Goal: Information Seeking & Learning: Learn about a topic

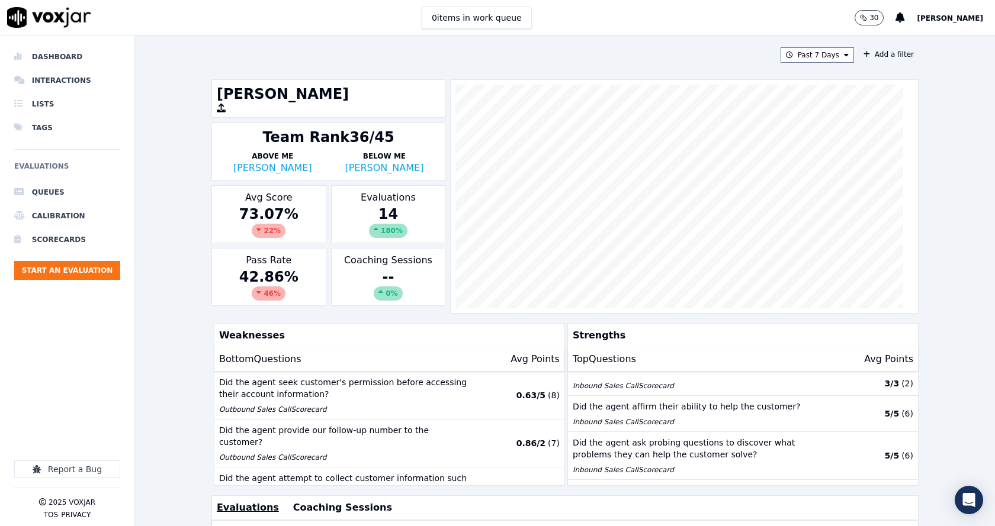
scroll to position [59, 0]
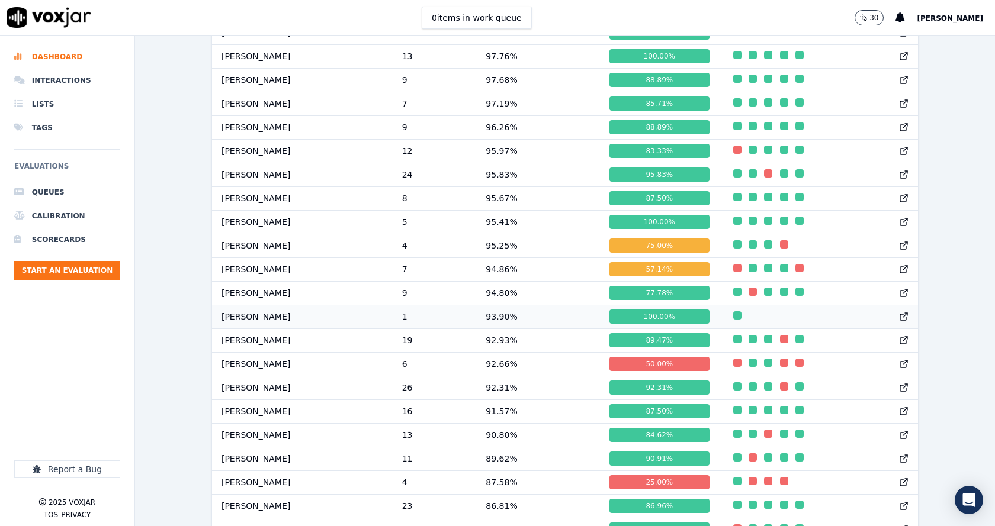
scroll to position [730, 0]
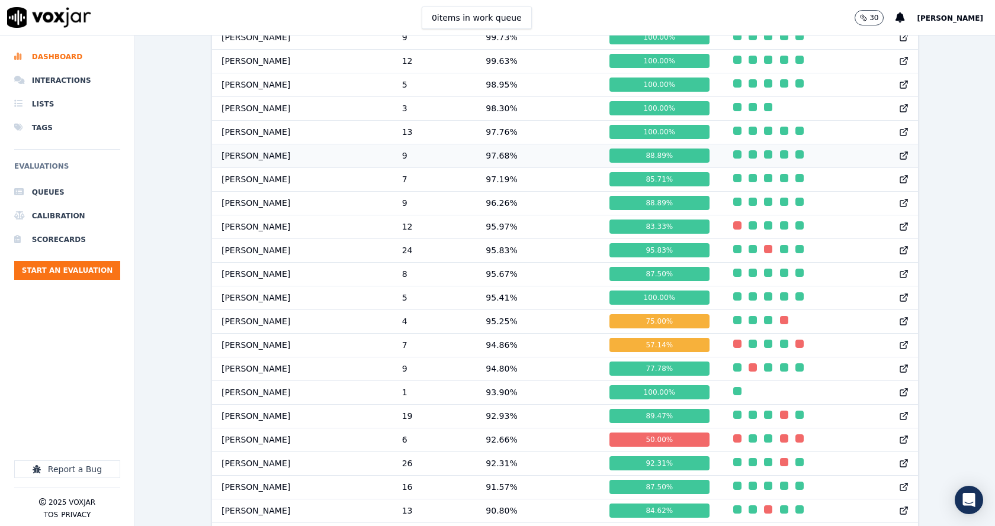
click at [504, 168] on td "97.68 %" at bounding box center [538, 156] width 124 height 24
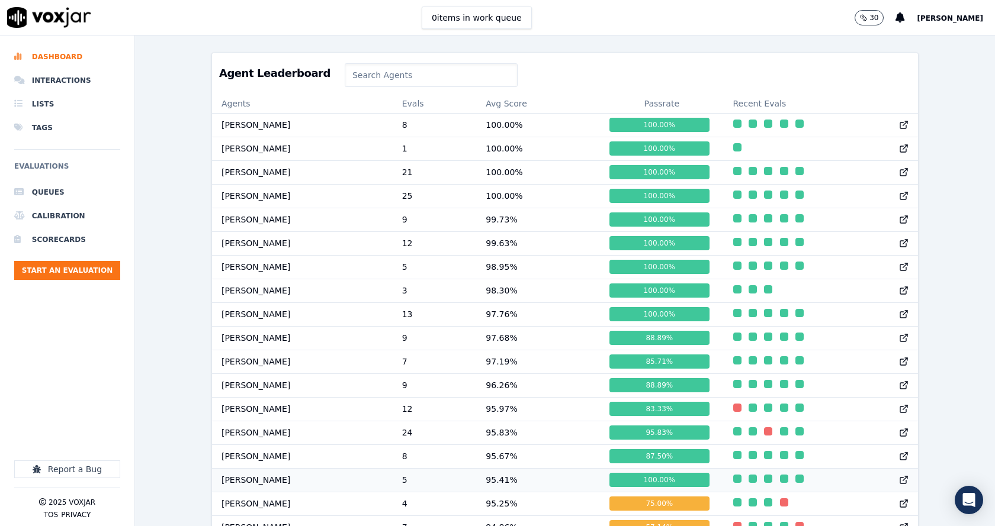
scroll to position [493, 0]
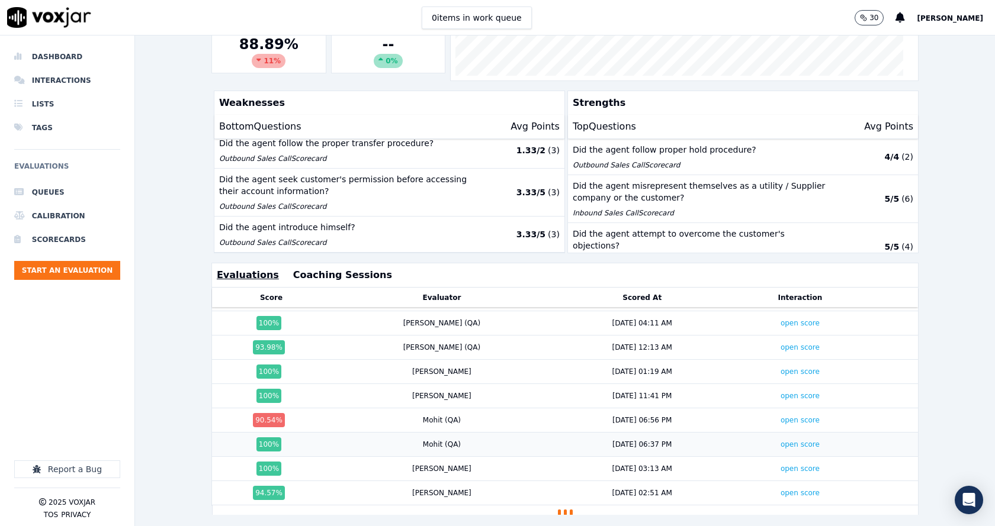
scroll to position [263, 0]
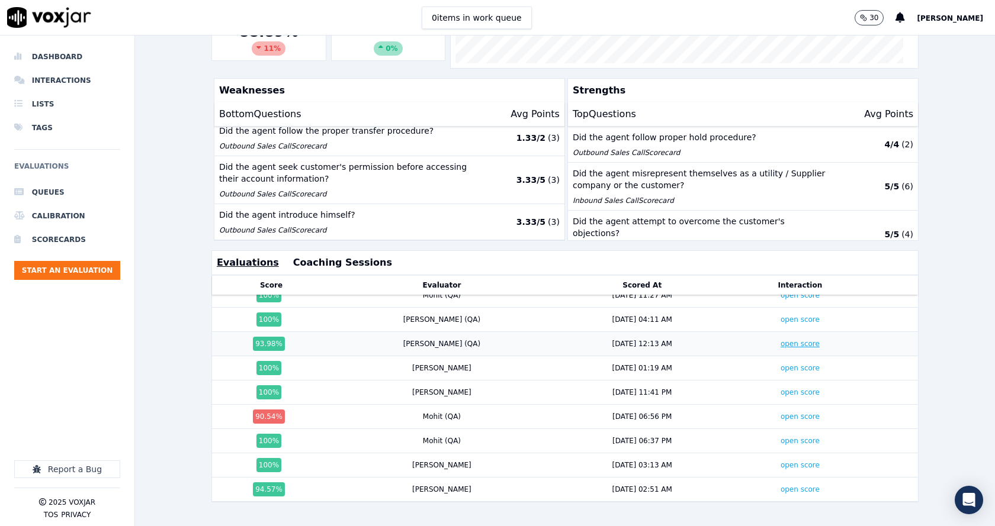
click at [780, 340] on link "open score" at bounding box center [799, 344] width 39 height 8
drag, startPoint x: 407, startPoint y: 294, endPoint x: 416, endPoint y: 295, distance: 8.9
click at [426, 315] on div "Sudip (QA)" at bounding box center [442, 319] width 78 height 9
click at [403, 315] on div "Sudip (QA)" at bounding box center [442, 319] width 78 height 9
click at [404, 315] on div "Sudip (QA)" at bounding box center [442, 319] width 78 height 9
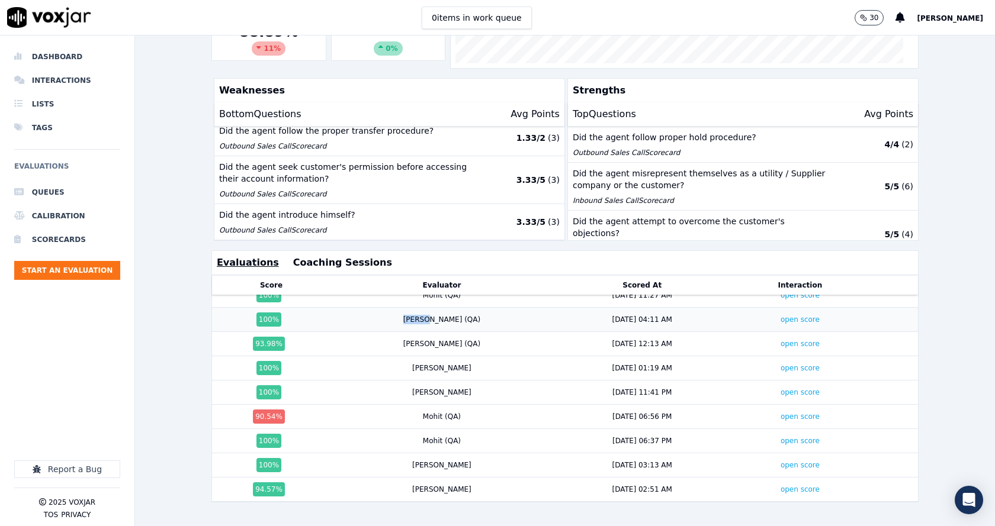
click at [404, 315] on div "Sudip (QA)" at bounding box center [442, 319] width 78 height 9
click at [420, 332] on td "Sudip (QA)" at bounding box center [441, 344] width 223 height 24
click at [410, 339] on div "Sudip (QA)" at bounding box center [442, 343] width 78 height 9
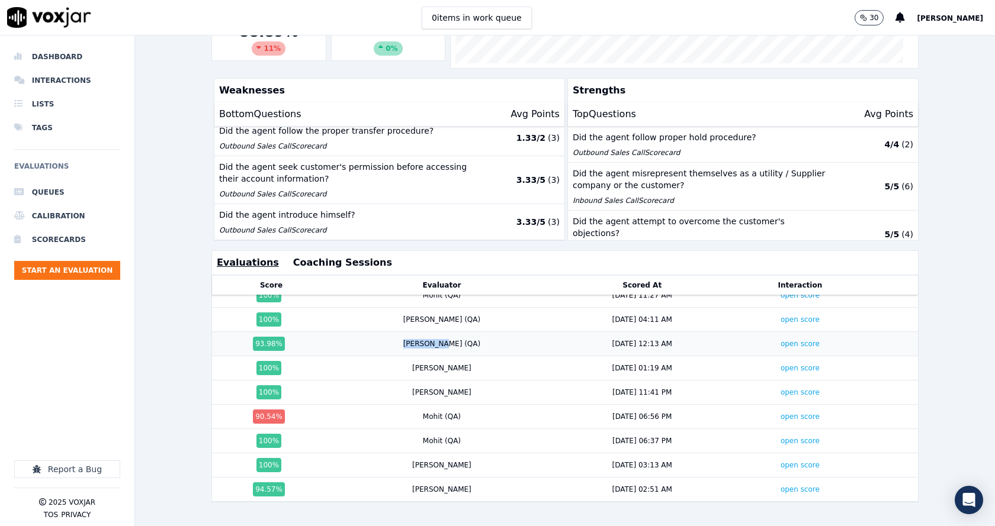
drag, startPoint x: 391, startPoint y: 316, endPoint x: 438, endPoint y: 317, distance: 46.2
click at [438, 339] on div "Sudip (QA)" at bounding box center [441, 343] width 213 height 9
click at [429, 381] on td "Payal" at bounding box center [441, 393] width 223 height 24
click at [435, 412] on div "Mohit (QA)" at bounding box center [441, 416] width 213 height 9
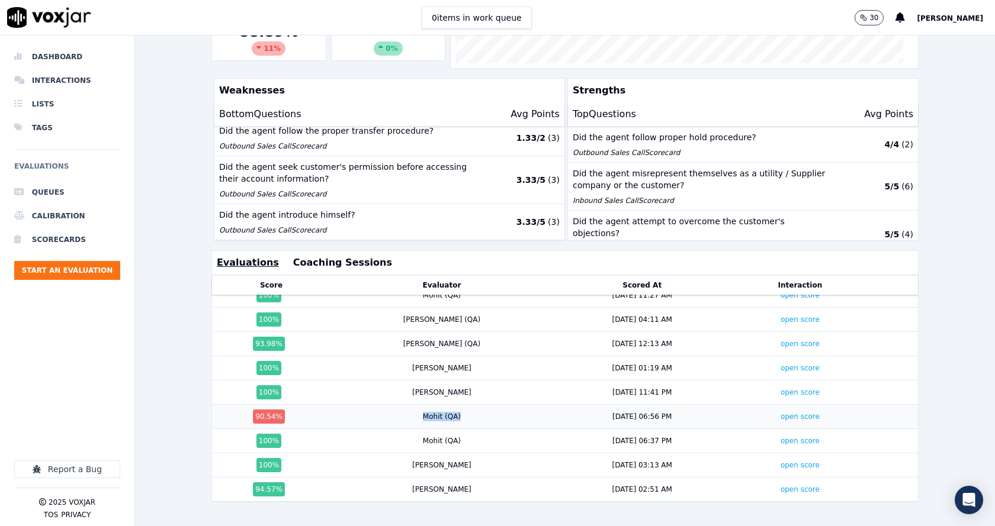
click at [435, 412] on div "Mohit (QA)" at bounding box center [441, 416] width 213 height 9
click at [397, 405] on td "Mohit (QA)" at bounding box center [441, 417] width 223 height 24
drag, startPoint x: 395, startPoint y: 393, endPoint x: 496, endPoint y: 406, distance: 102.2
click at [496, 406] on tbody "100 % Mohit (QA) 9/9/25 11:27 AM open score 100 % Sudip (QA) 9/9/25 04:11 AM op…" at bounding box center [564, 393] width 706 height 219
click at [558, 412] on div "9/5/25 06:56 PM" at bounding box center [642, 416] width 169 height 9
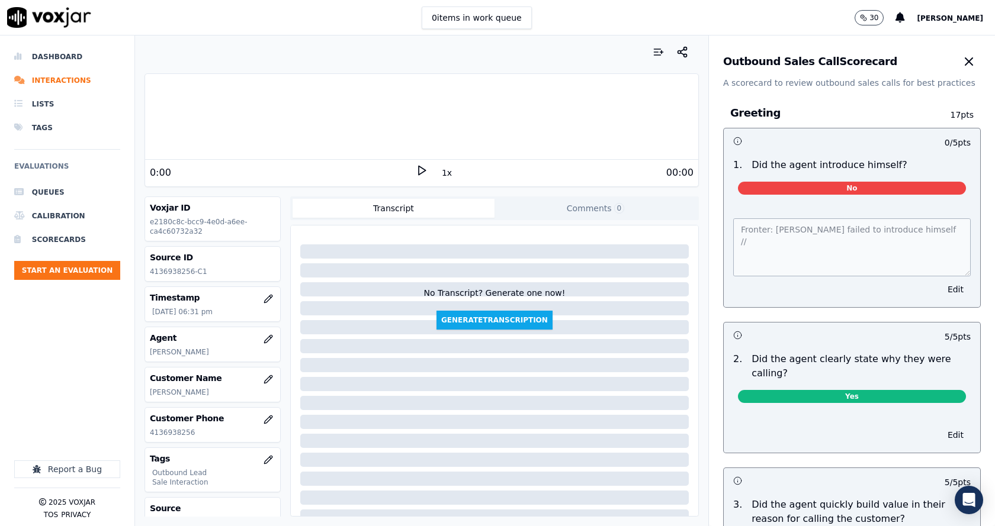
drag, startPoint x: 201, startPoint y: 395, endPoint x: 147, endPoint y: 396, distance: 53.9
click at [147, 396] on div "Customer Name [PERSON_NAME]" at bounding box center [212, 385] width 135 height 34
click at [212, 397] on div "Customer Name [PERSON_NAME]" at bounding box center [212, 385] width 135 height 34
drag, startPoint x: 156, startPoint y: 388, endPoint x: 142, endPoint y: 391, distance: 14.6
click at [142, 391] on div "Your browser does not support the audio element. 0:00 1x 7:30 Voxjar ID e2180c8…" at bounding box center [421, 281] width 573 height 491
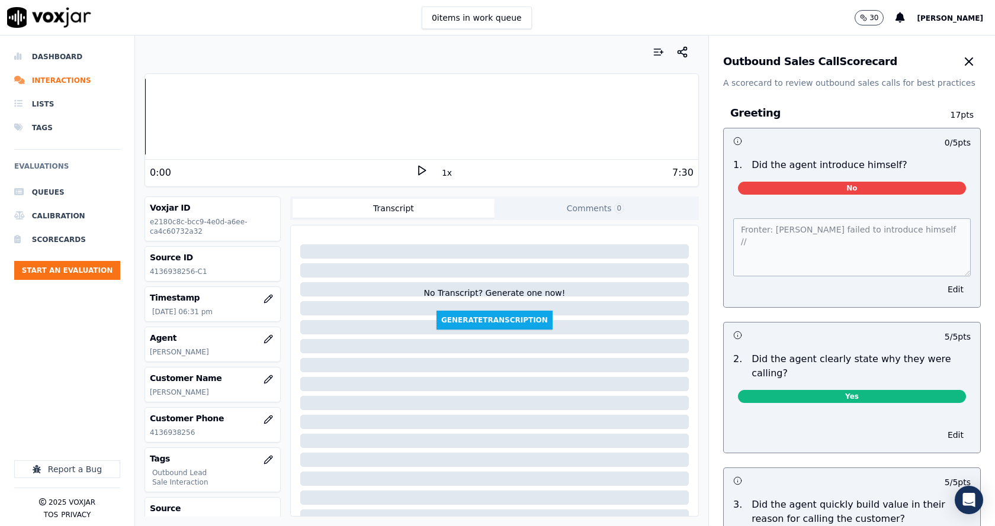
click at [185, 392] on p "[PERSON_NAME]" at bounding box center [213, 392] width 126 height 9
click at [185, 392] on p "joanne Daniels" at bounding box center [213, 392] width 126 height 9
click at [177, 392] on p "joanne Daniels" at bounding box center [213, 392] width 126 height 9
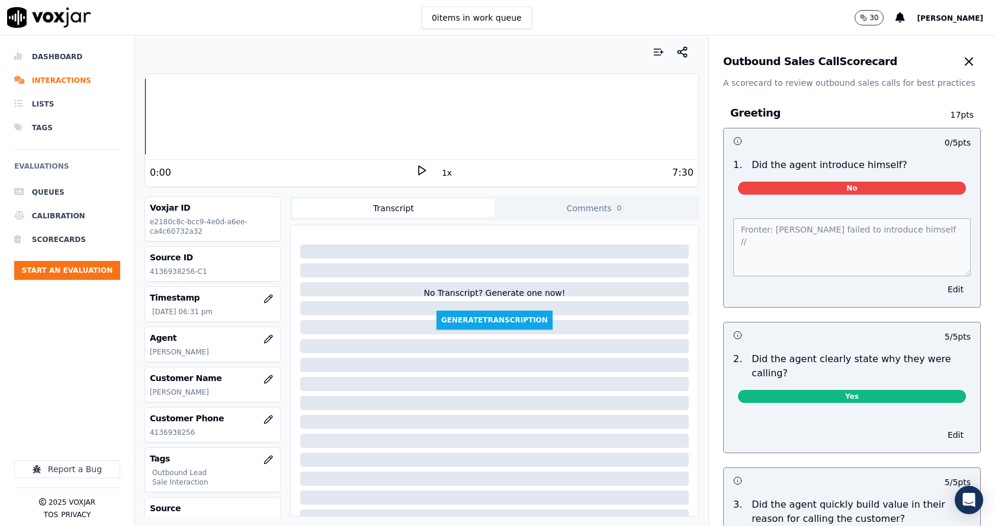
click at [173, 435] on p "4136938256" at bounding box center [213, 432] width 126 height 9
copy p "4136938256"
click at [724, 243] on div "Fronter: William failed to introduce himself // Edit" at bounding box center [852, 255] width 256 height 103
click at [714, 239] on div "Greeting 17 pts 0 / 5 pts 1 . Did the agent introduce himself? No Fronter: Will…" at bounding box center [852, 429] width 277 height 680
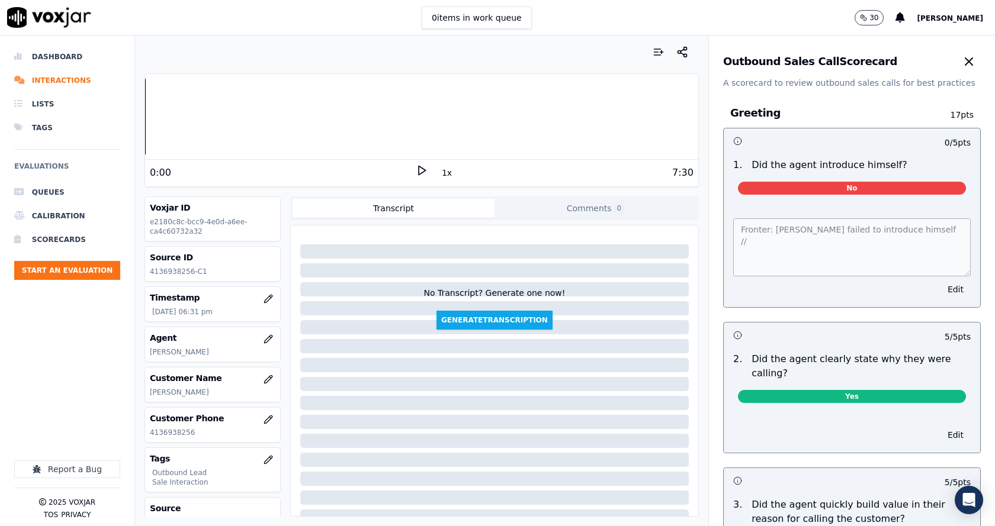
click at [823, 164] on p "Did the agent introduce himself?" at bounding box center [828, 165] width 155 height 14
click at [873, 162] on p "Did the agent introduce himself?" at bounding box center [828, 165] width 155 height 14
click at [778, 165] on p "Did the agent introduce himself?" at bounding box center [828, 165] width 155 height 14
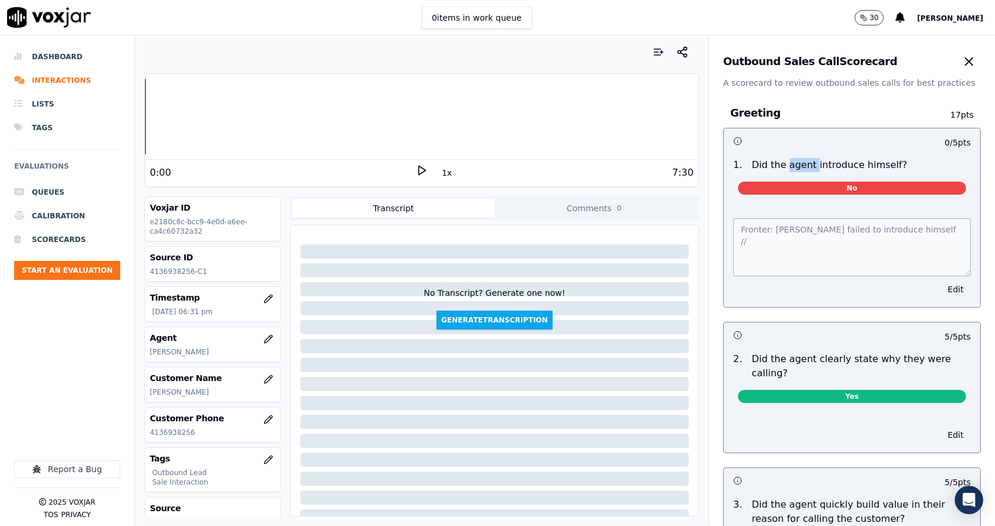
click at [778, 165] on p "Did the agent introduce himself?" at bounding box center [828, 165] width 155 height 14
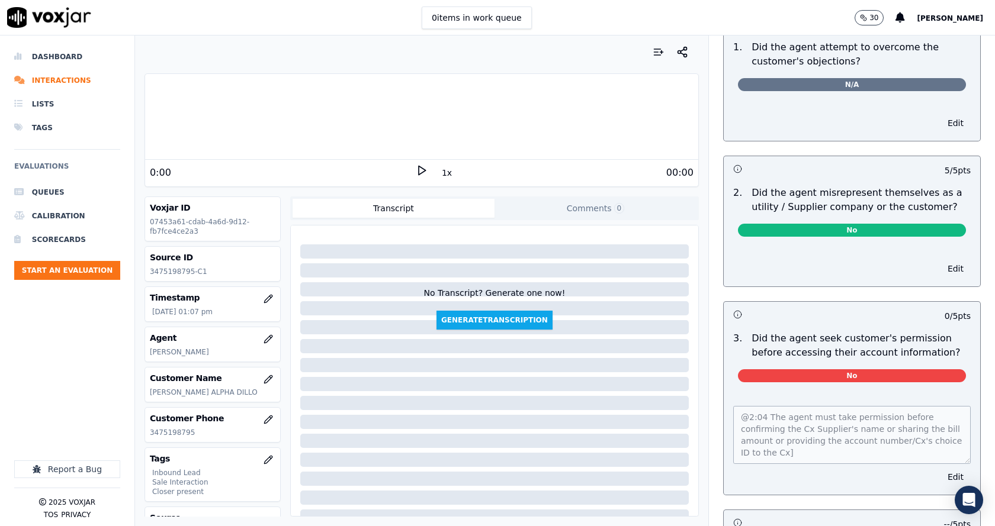
scroll to position [770, 0]
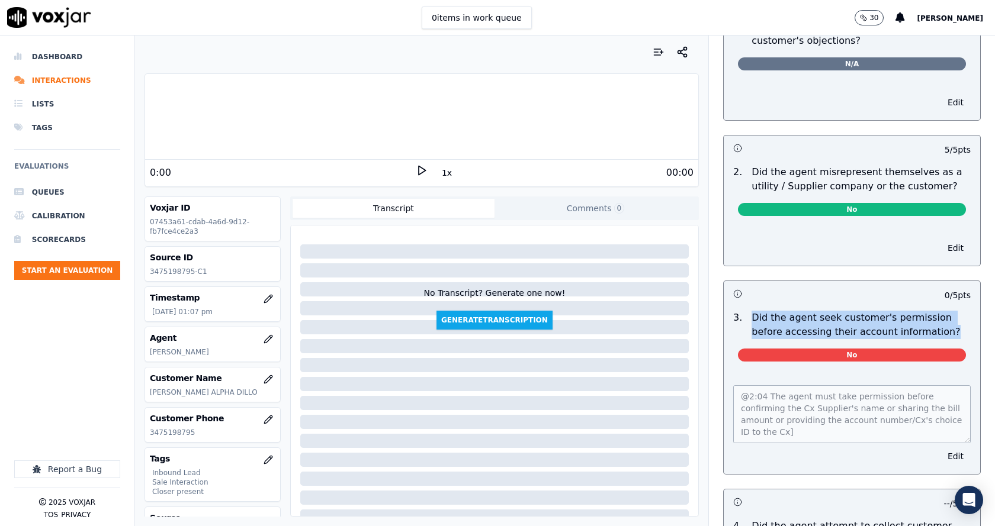
drag, startPoint x: 730, startPoint y: 304, endPoint x: 923, endPoint y: 312, distance: 193.2
click at [916, 313] on div "3 . Did the agent seek customer's permission before accessing their account inf…" at bounding box center [851, 325] width 247 height 28
click at [924, 312] on p "Did the agent seek customer's permission before accessing their account informa…" at bounding box center [860, 325] width 219 height 28
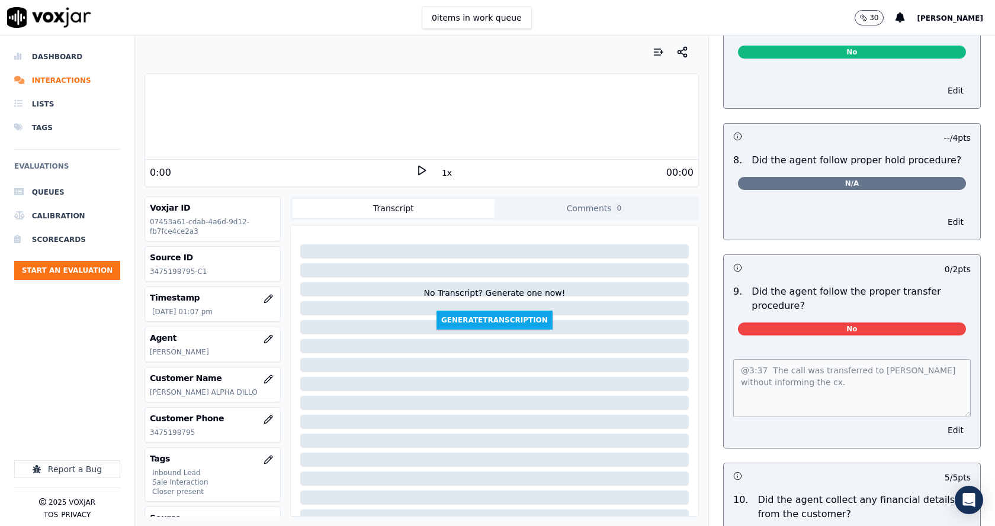
scroll to position [1776, 0]
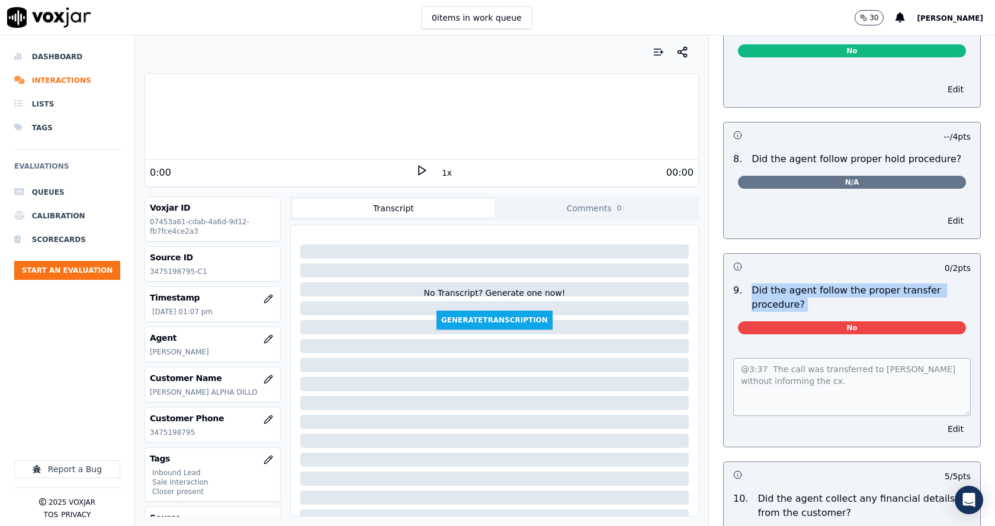
drag, startPoint x: 738, startPoint y: 275, endPoint x: 828, endPoint y: 298, distance: 93.5
click at [820, 298] on div "9 . Did the agent follow the proper transfer procedure? No" at bounding box center [852, 311] width 256 height 65
click at [829, 312] on div "No" at bounding box center [851, 325] width 247 height 27
click at [724, 356] on div "@3:37 The call was transferred to Marcus without informing the cx. Edit" at bounding box center [852, 395] width 256 height 103
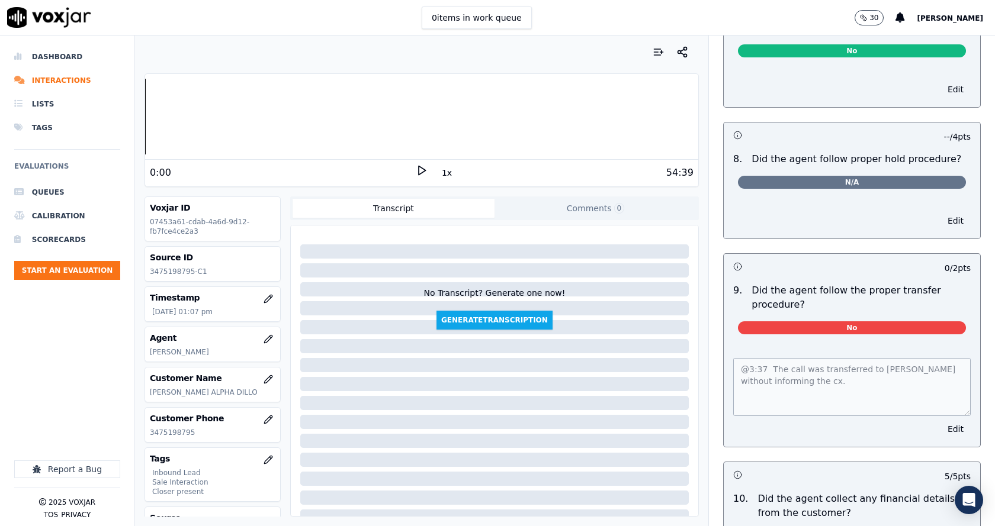
click at [724, 354] on div "@3:37 The call was transferred to Marcus without informing the cx. Edit" at bounding box center [852, 395] width 256 height 103
click at [724, 357] on div "@3:37 The call was transferred to Marcus without informing the cx. Edit" at bounding box center [852, 395] width 256 height 103
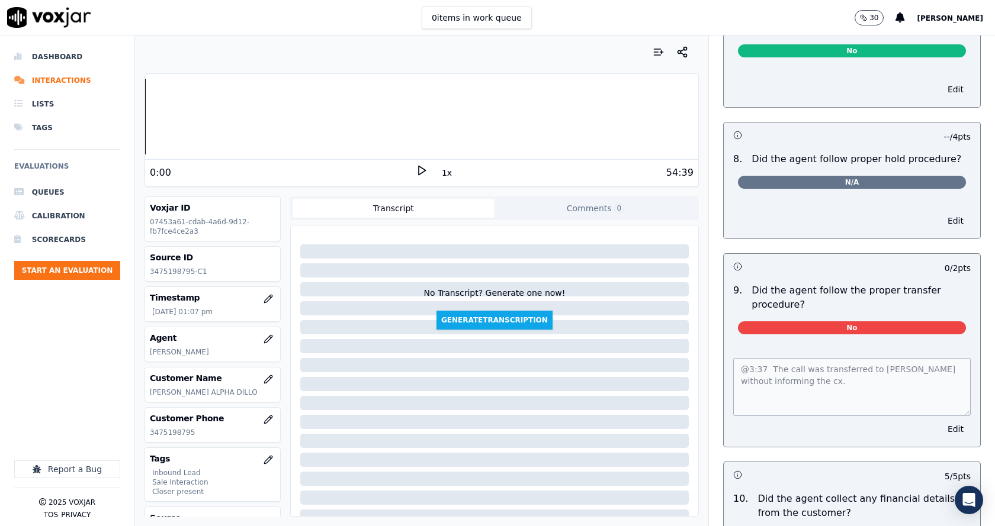
click at [724, 352] on div "@3:37 The call was transferred to Marcus without informing the cx. Edit" at bounding box center [852, 395] width 256 height 103
